Goal: Transaction & Acquisition: Purchase product/service

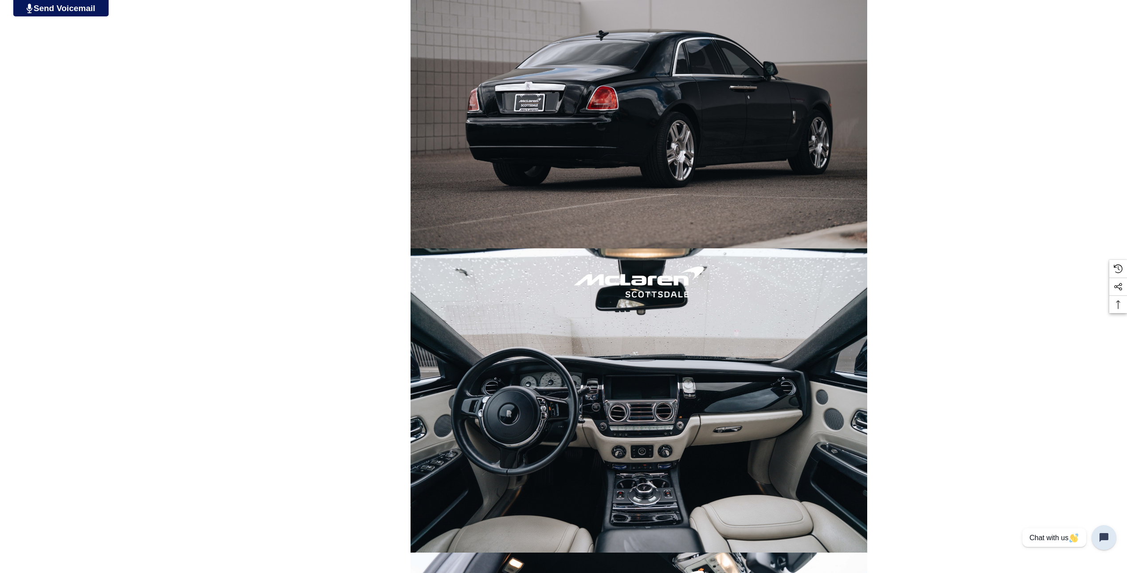
scroll to position [1153, 0]
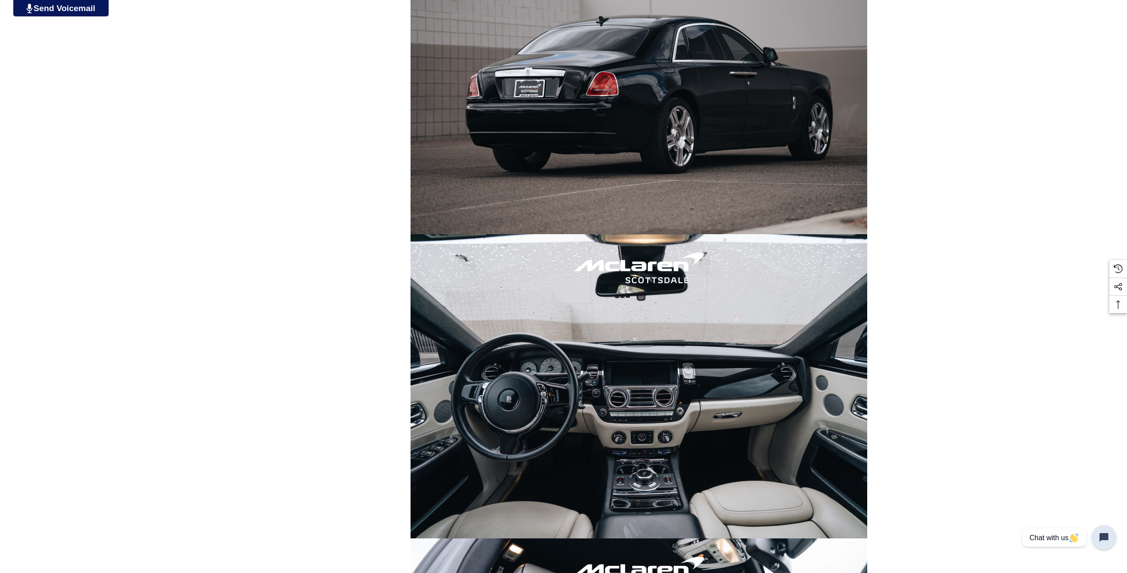
click at [673, 352] on img at bounding box center [639, 386] width 457 height 305
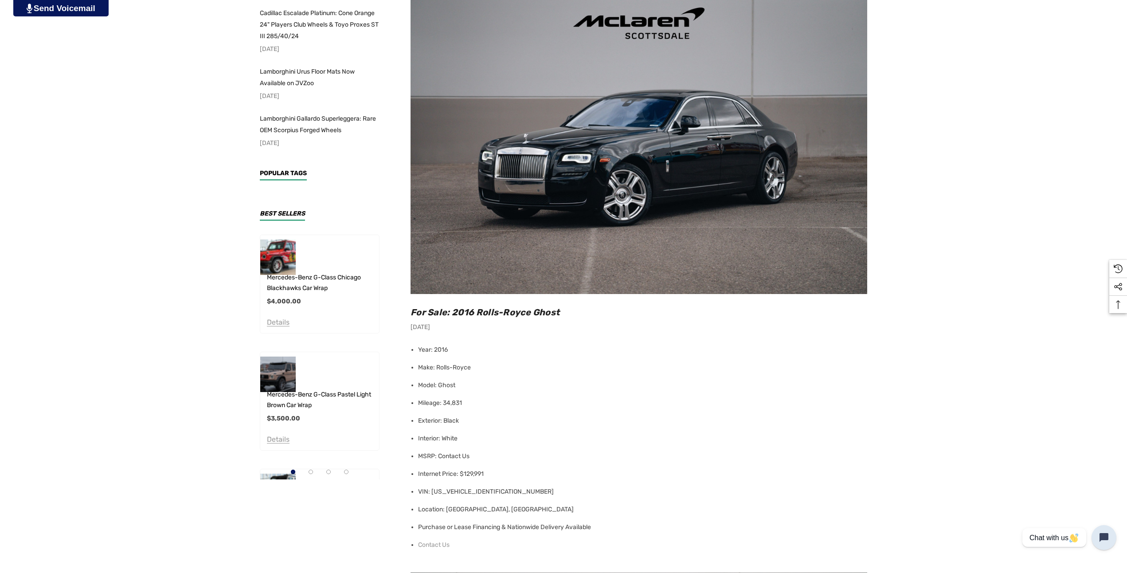
scroll to position [222, 0]
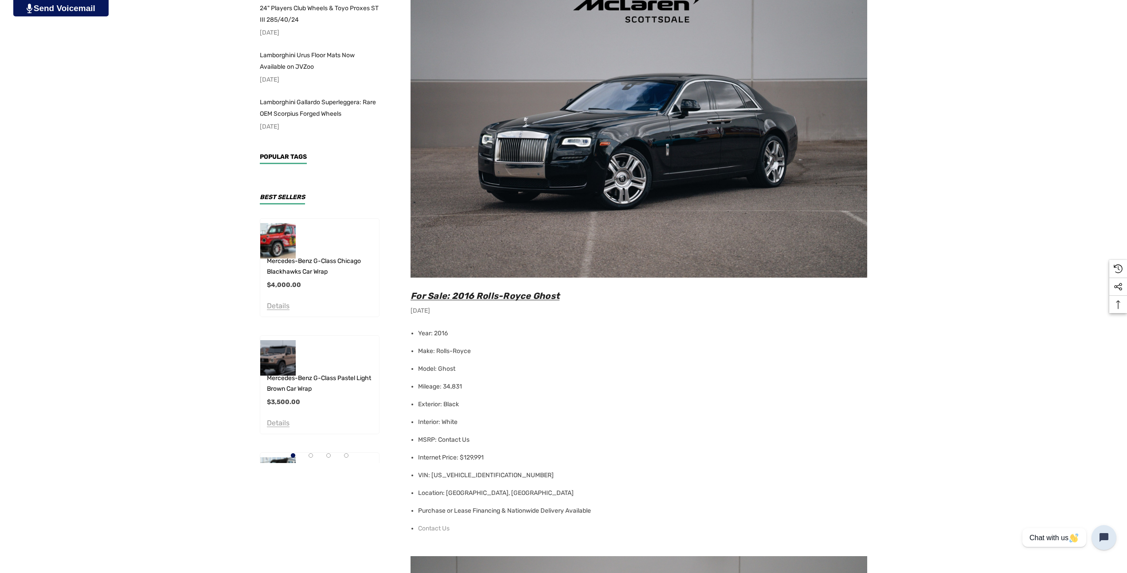
click at [452, 294] on span "For Sale: 2016 Rolls-Royce Ghost" at bounding box center [485, 295] width 149 height 11
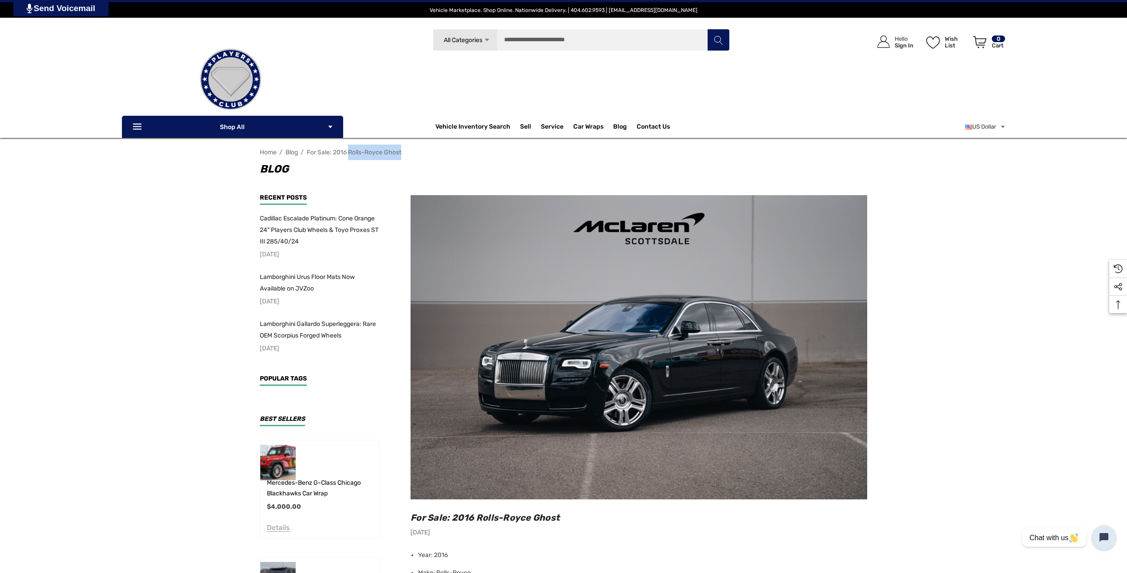
drag, startPoint x: 413, startPoint y: 156, endPoint x: 350, endPoint y: 157, distance: 63.0
click at [350, 157] on nav "Home Blog For Sale: 2016 Rolls-Royce Ghost" at bounding box center [564, 153] width 608 height 16
type input "**********"
click at [710, 43] on button "Search" at bounding box center [718, 40] width 22 height 22
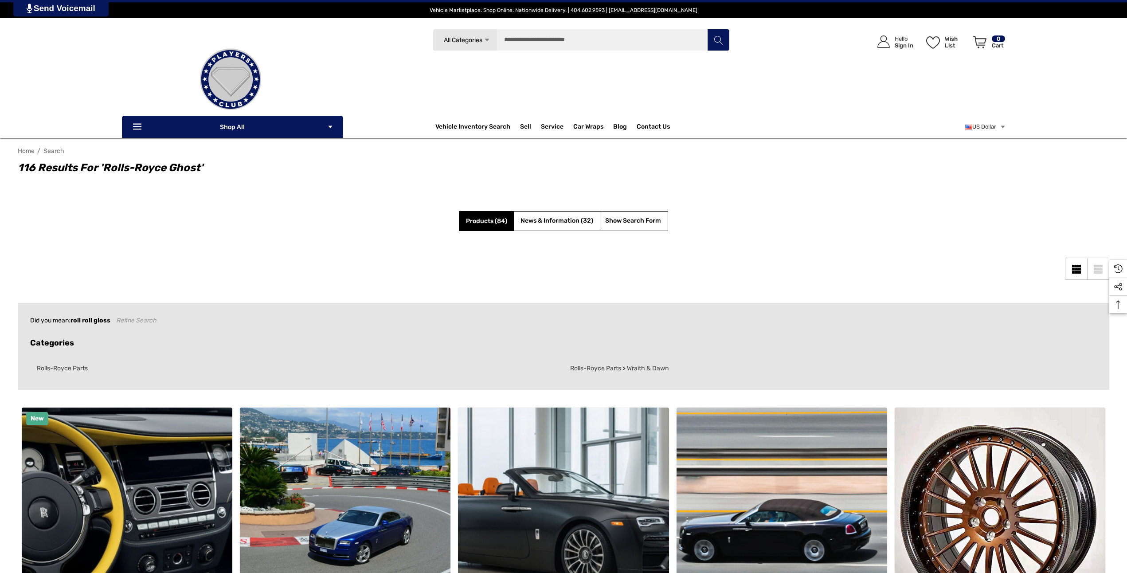
scroll to position [266, 0]
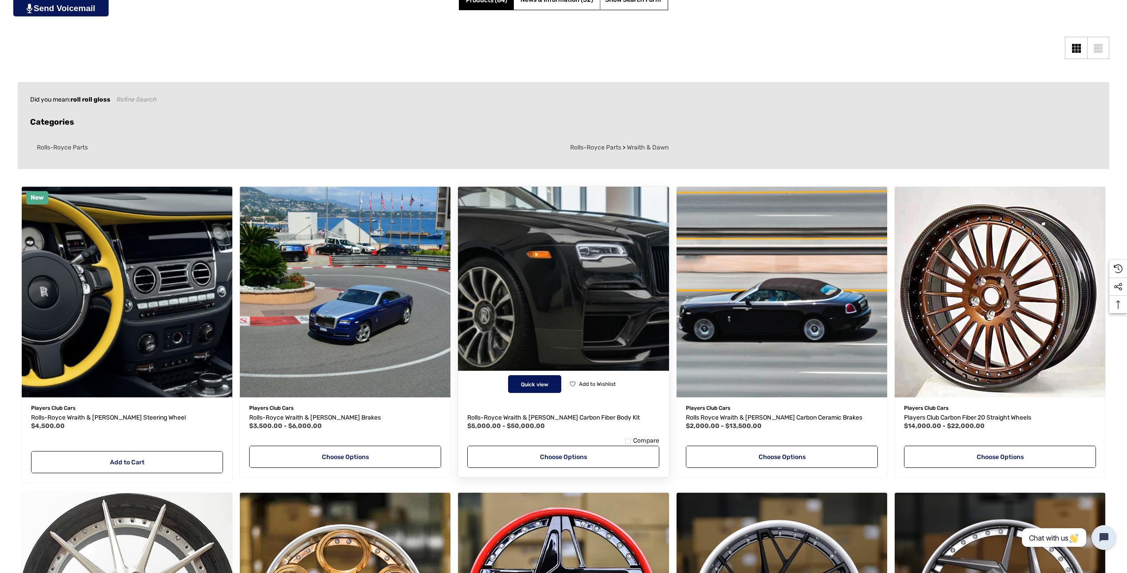
scroll to position [266, 0]
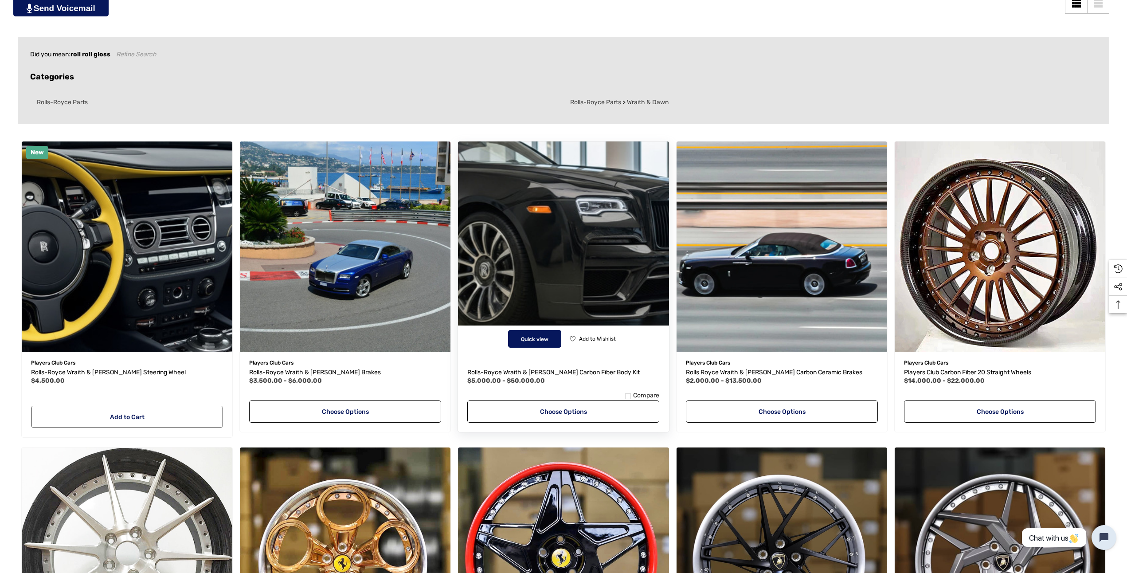
click at [538, 335] on button "Quick view" at bounding box center [534, 339] width 53 height 18
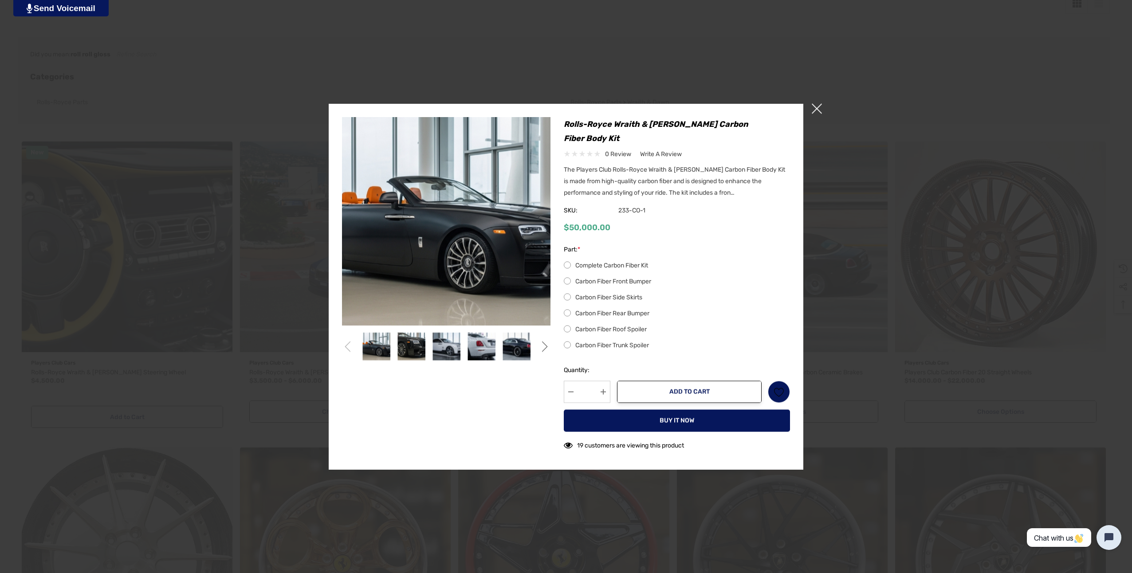
click at [546, 352] on icon "Go to slide 2 of 2" at bounding box center [544, 346] width 11 height 11
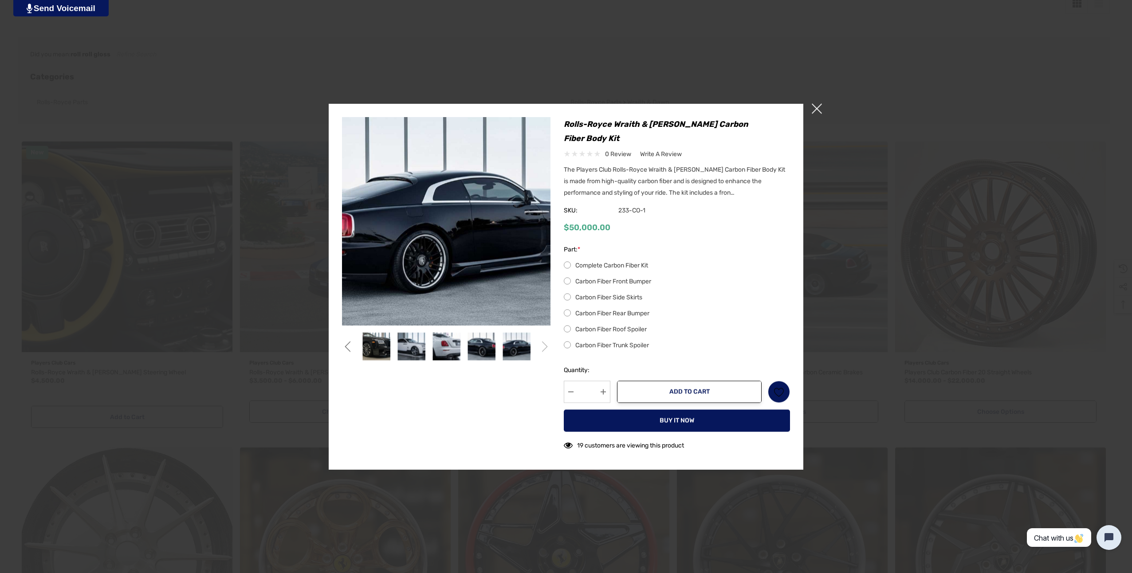
click at [546, 352] on icon "Go to slide 1 of 2" at bounding box center [544, 346] width 11 height 11
click at [545, 352] on icon "Go to slide 1 of 2" at bounding box center [544, 346] width 11 height 11
click at [436, 357] on img at bounding box center [446, 347] width 28 height 28
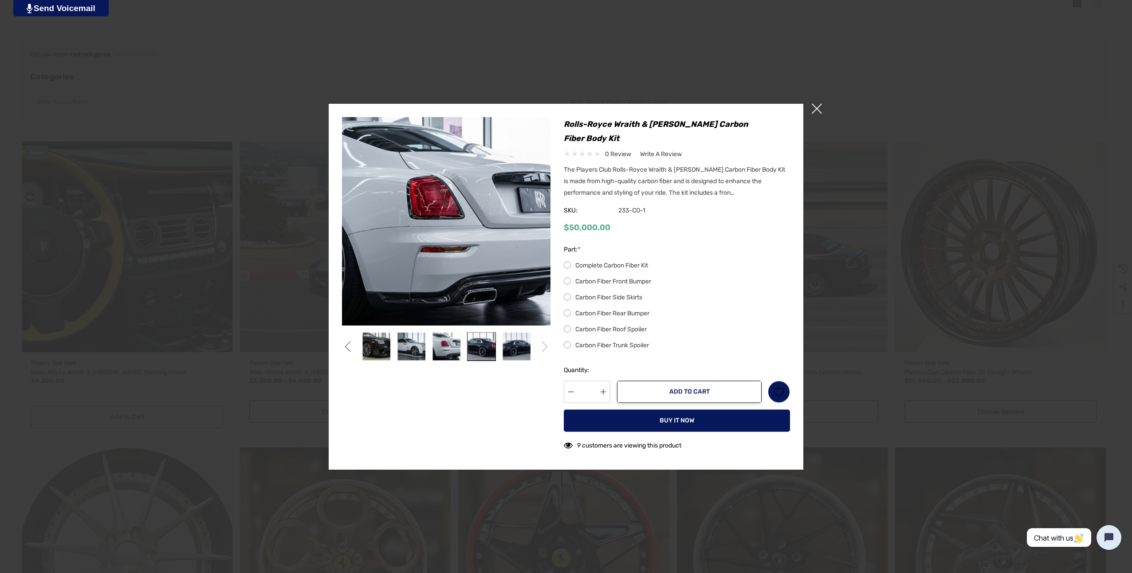
click at [471, 357] on img at bounding box center [481, 347] width 28 height 28
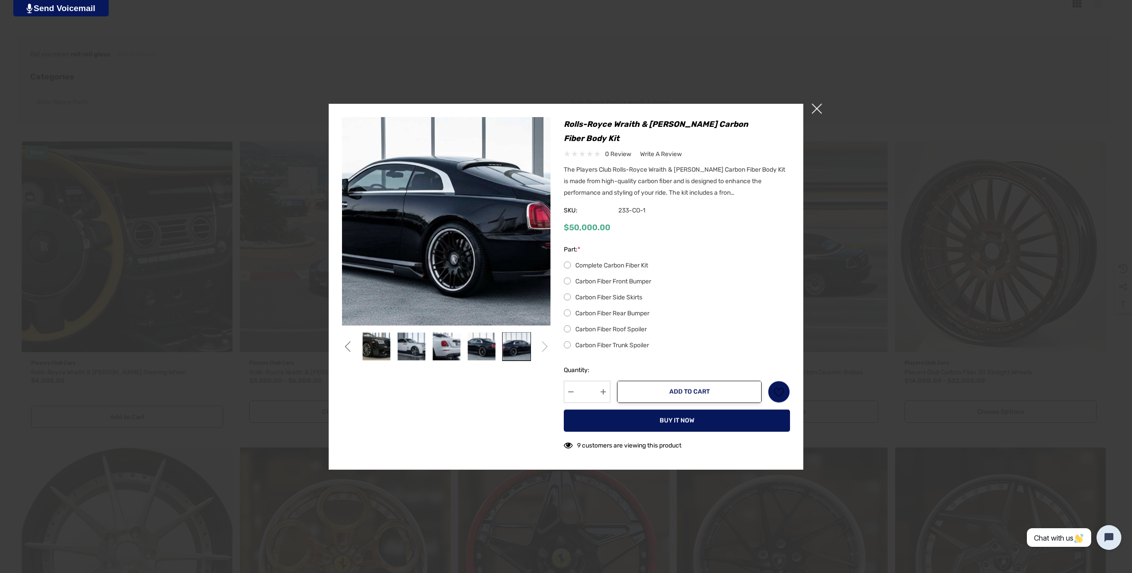
click at [517, 353] on img at bounding box center [516, 347] width 28 height 28
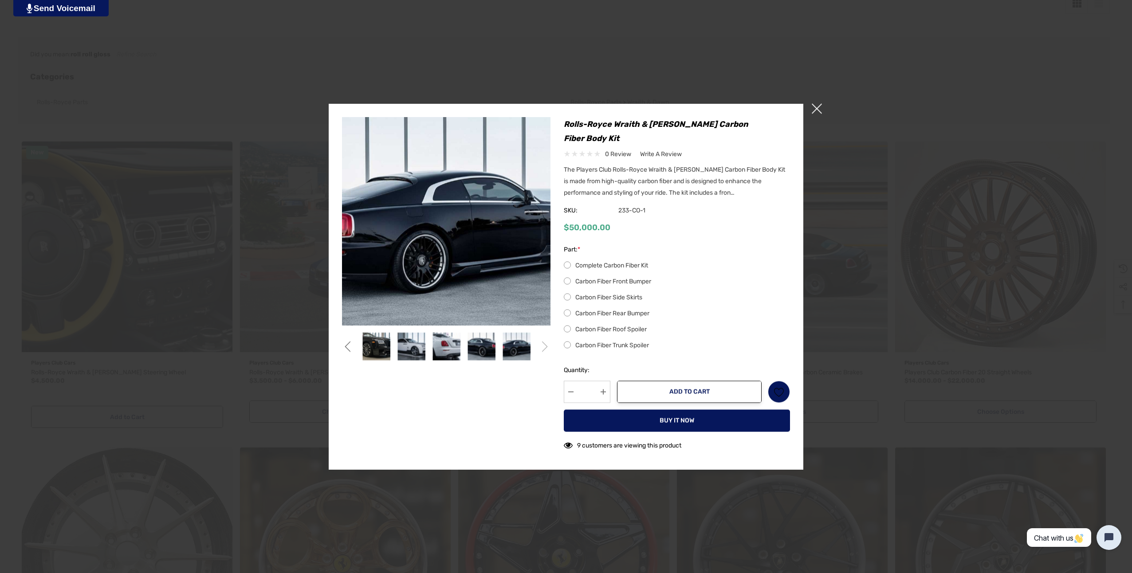
click at [540, 352] on icon "Go to slide 1 of 2" at bounding box center [544, 346] width 11 height 11
click at [449, 353] on img at bounding box center [446, 347] width 28 height 28
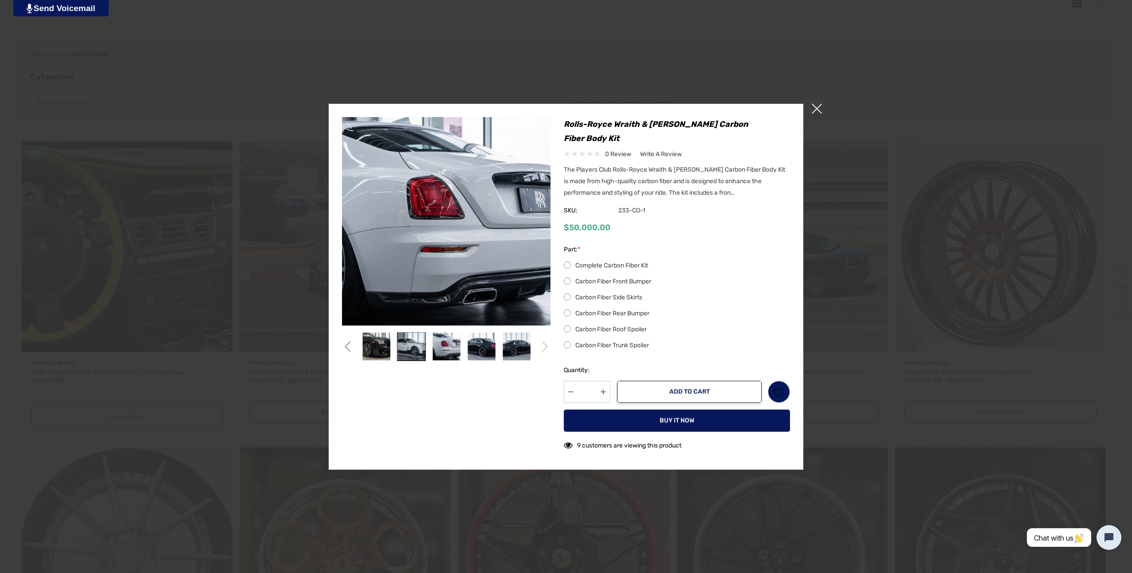
click at [407, 350] on img at bounding box center [411, 347] width 28 height 28
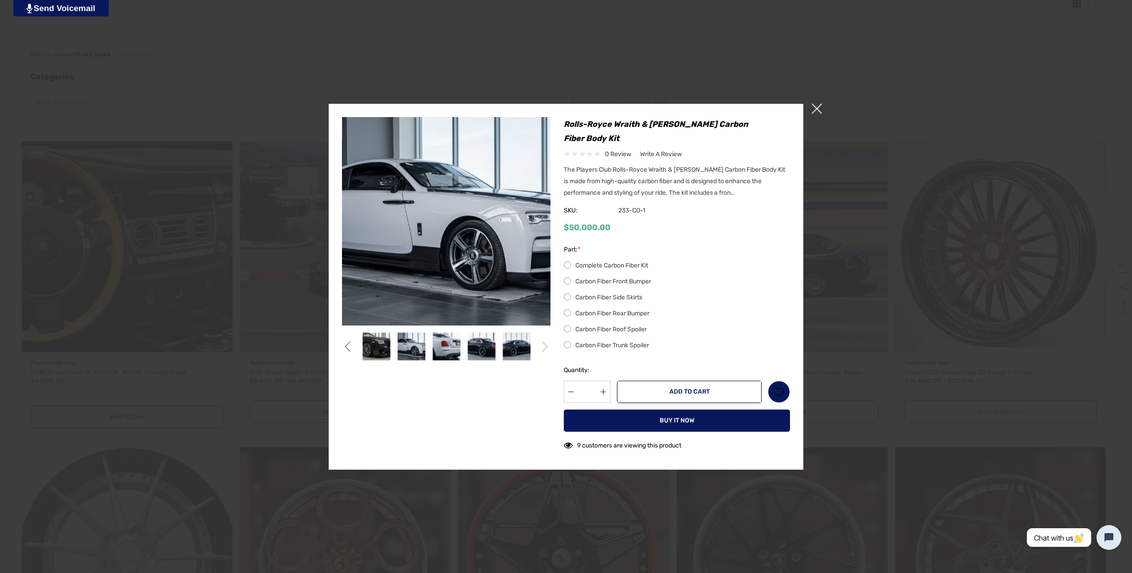
click at [815, 123] on div at bounding box center [566, 286] width 1132 height 573
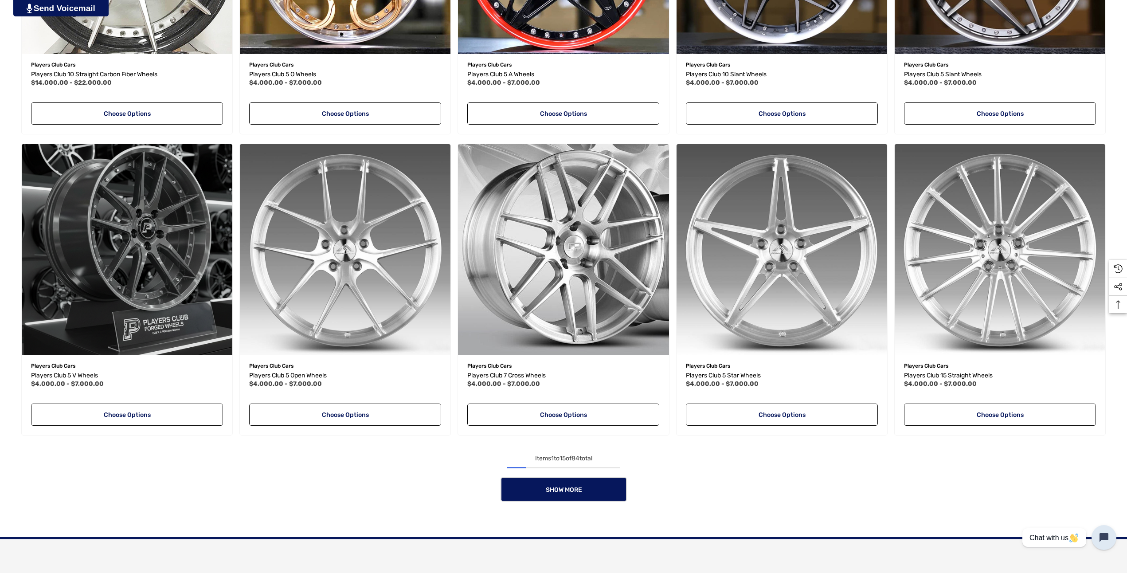
scroll to position [1020, 0]
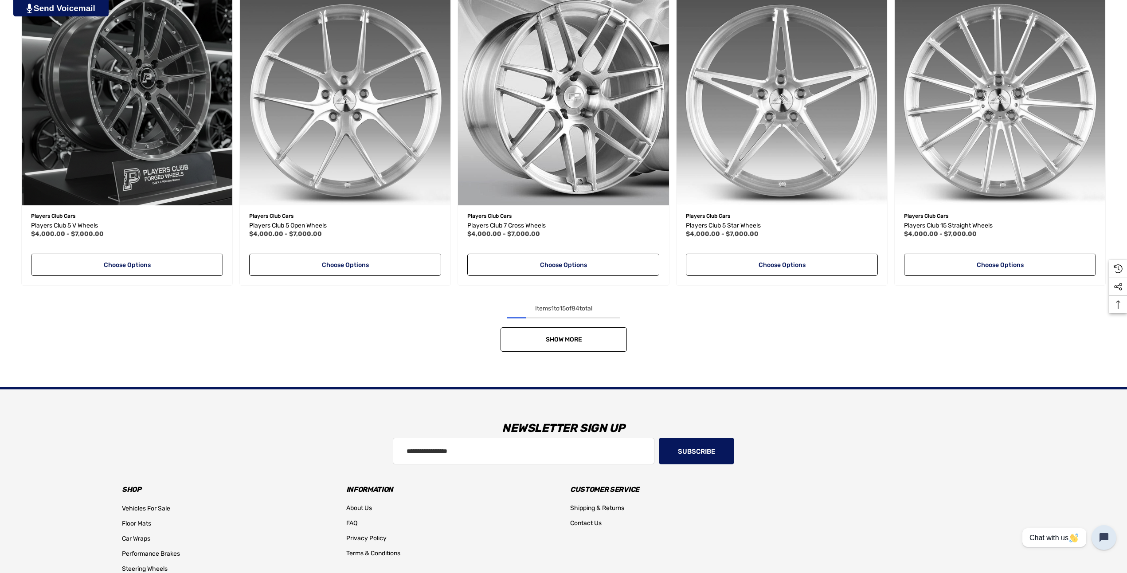
click at [590, 337] on link "Show More" at bounding box center [564, 339] width 126 height 24
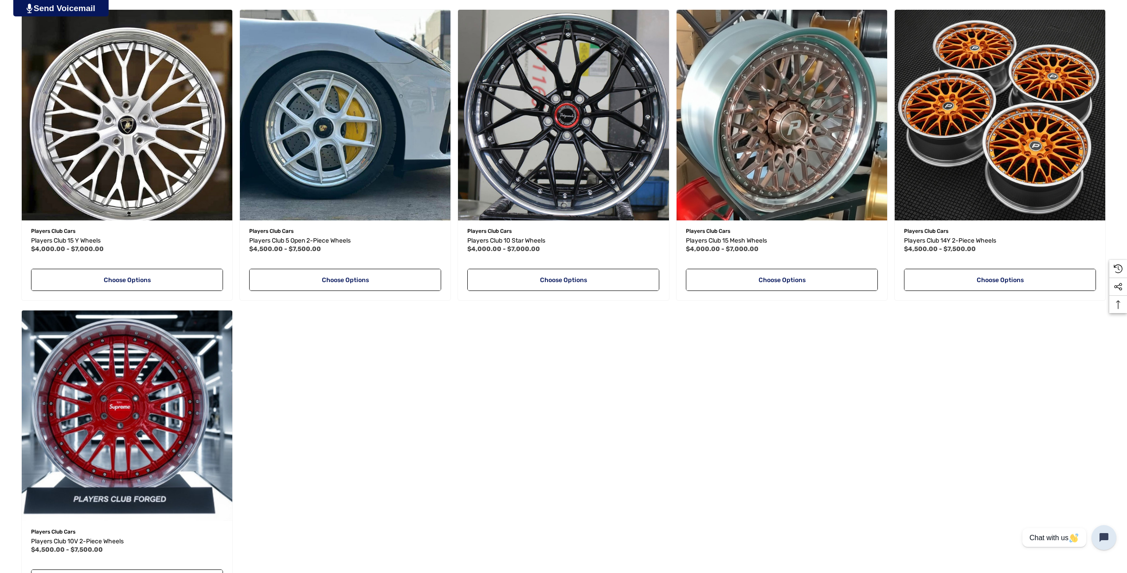
scroll to position [2309, 0]
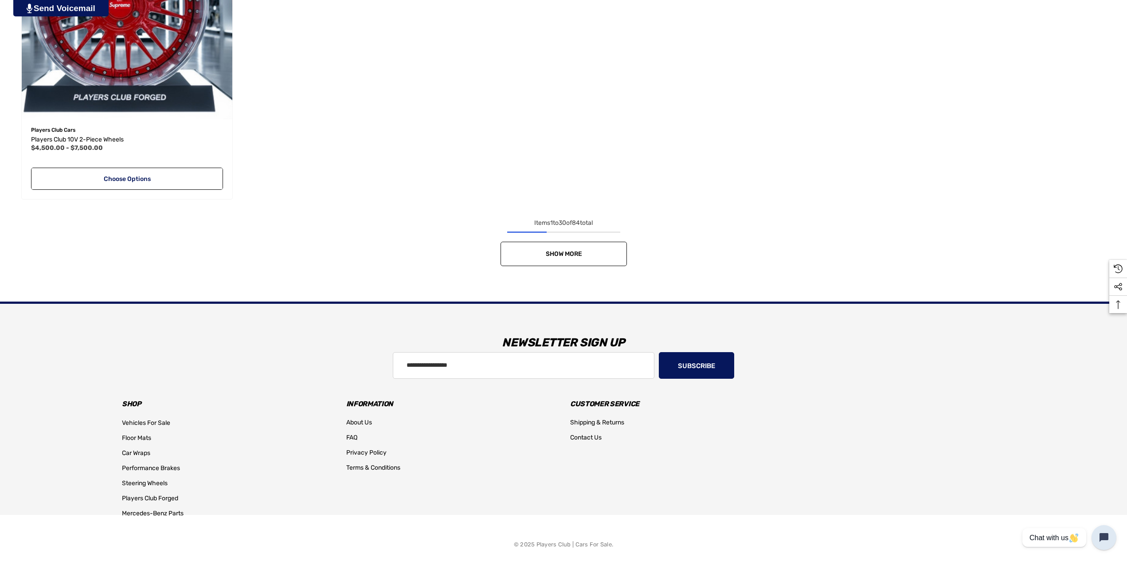
click at [594, 259] on link "Show More" at bounding box center [564, 254] width 126 height 24
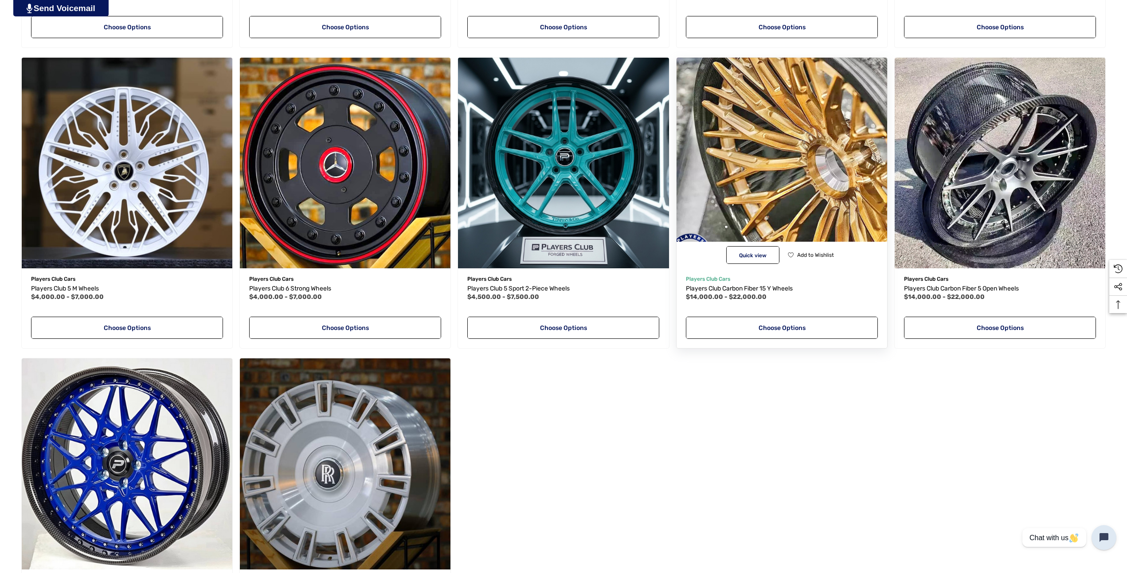
scroll to position [2930, 0]
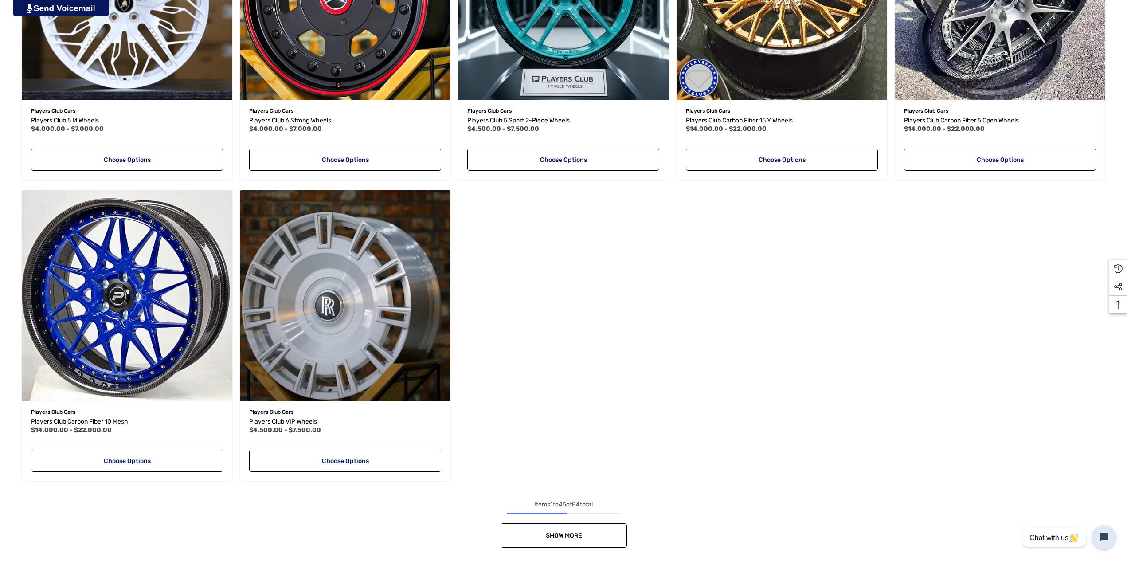
click at [566, 539] on link "Show More" at bounding box center [564, 535] width 126 height 24
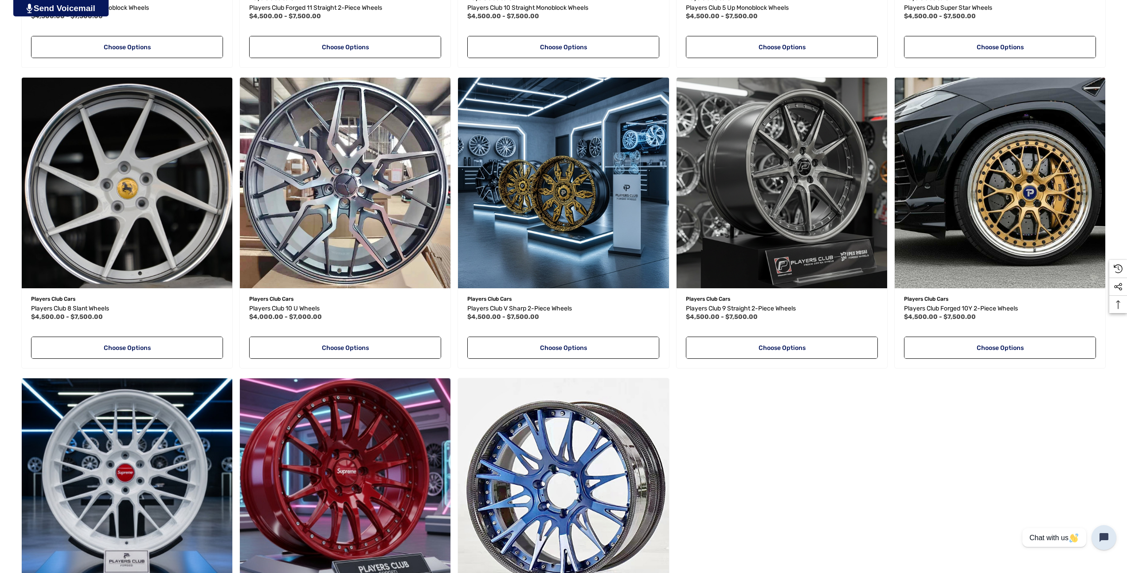
scroll to position [3728, 0]
